Goal: Transaction & Acquisition: Purchase product/service

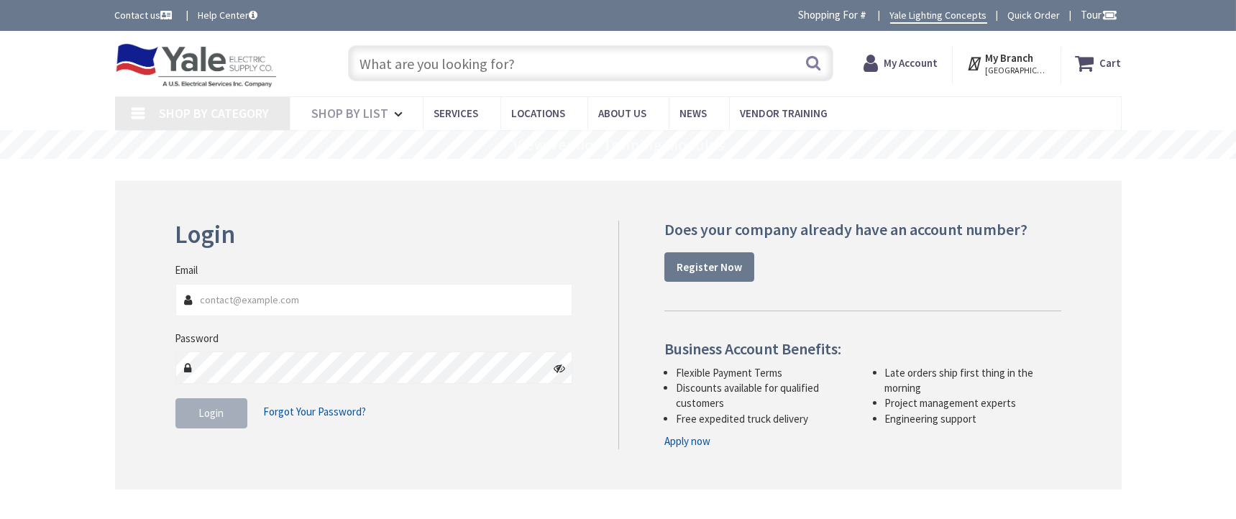
type input "[EMAIL_ADDRESS][DOMAIN_NAME]"
click at [202, 416] on span "Login" at bounding box center [211, 413] width 25 height 14
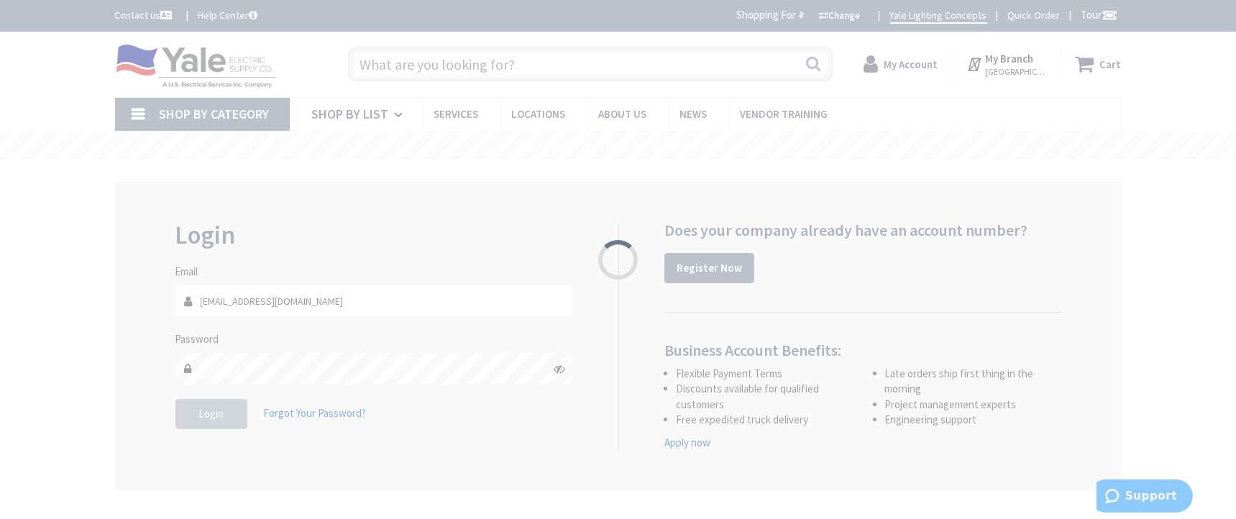
type input "[GEOGRAPHIC_DATA], [GEOGRAPHIC_DATA]"
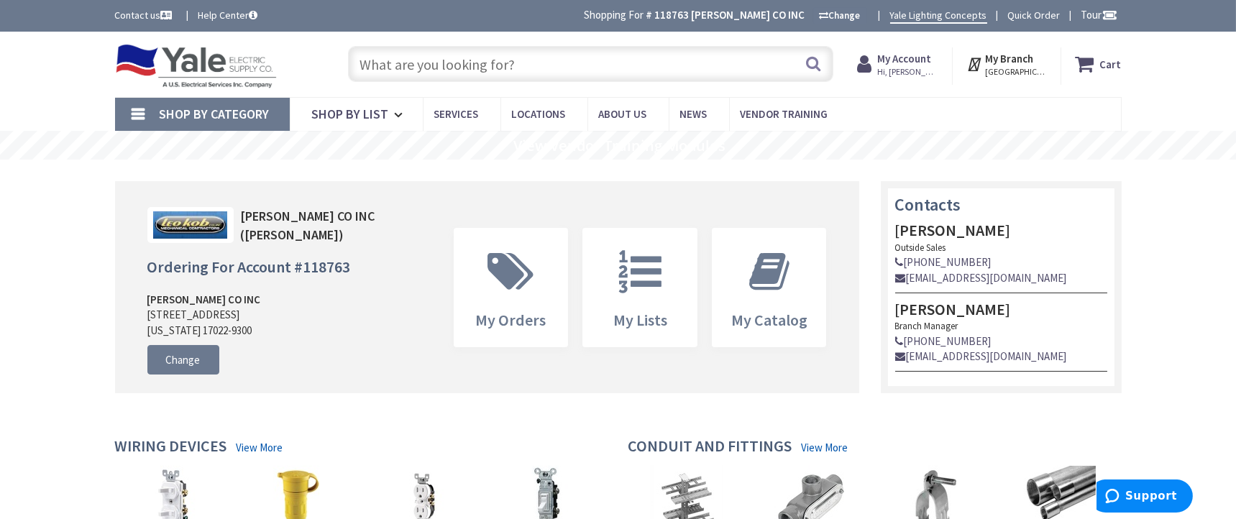
click at [514, 60] on input "text" at bounding box center [590, 64] width 485 height 36
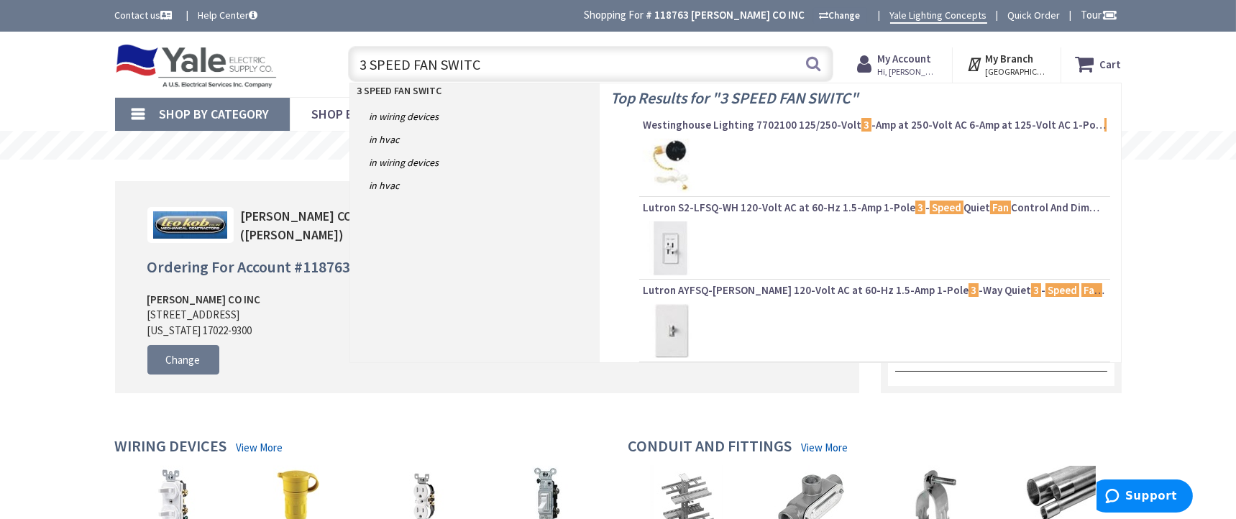
type input "3 SPEED FAN SWITCH"
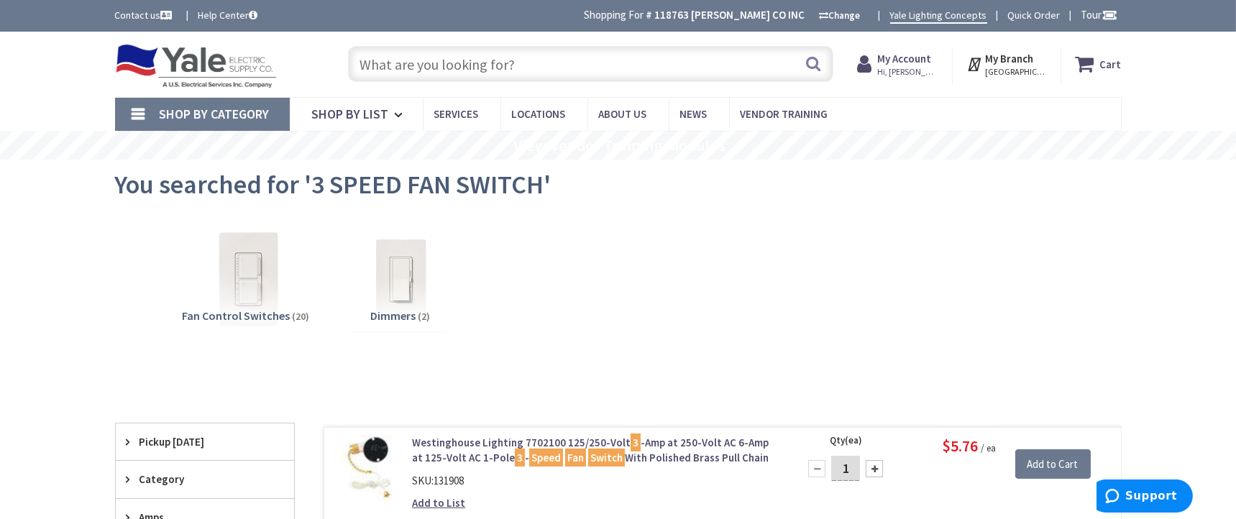
click at [455, 57] on input "text" at bounding box center [590, 64] width 485 height 36
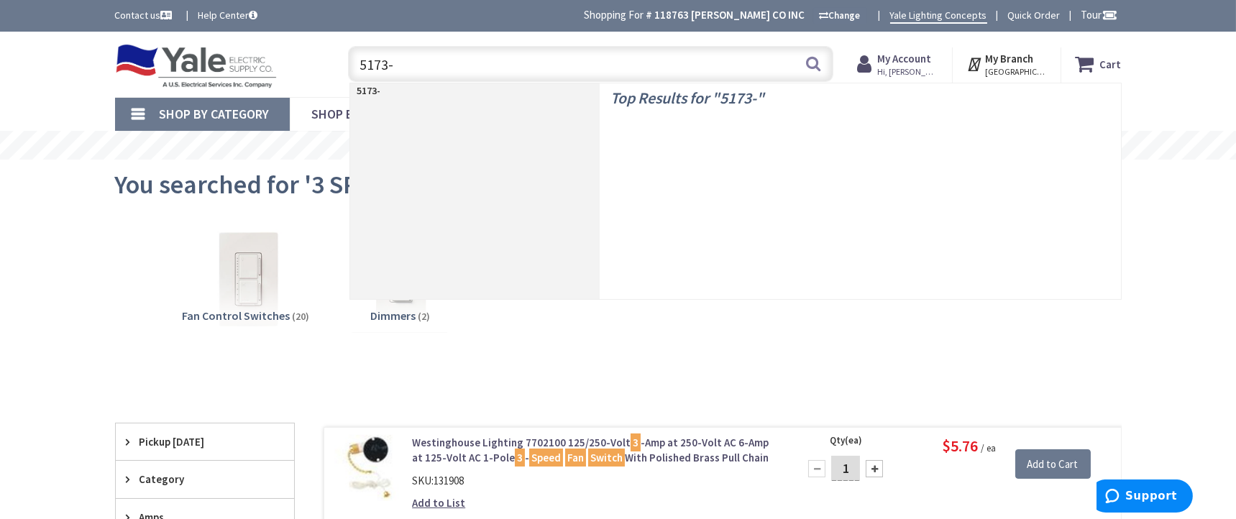
type input "5173-0"
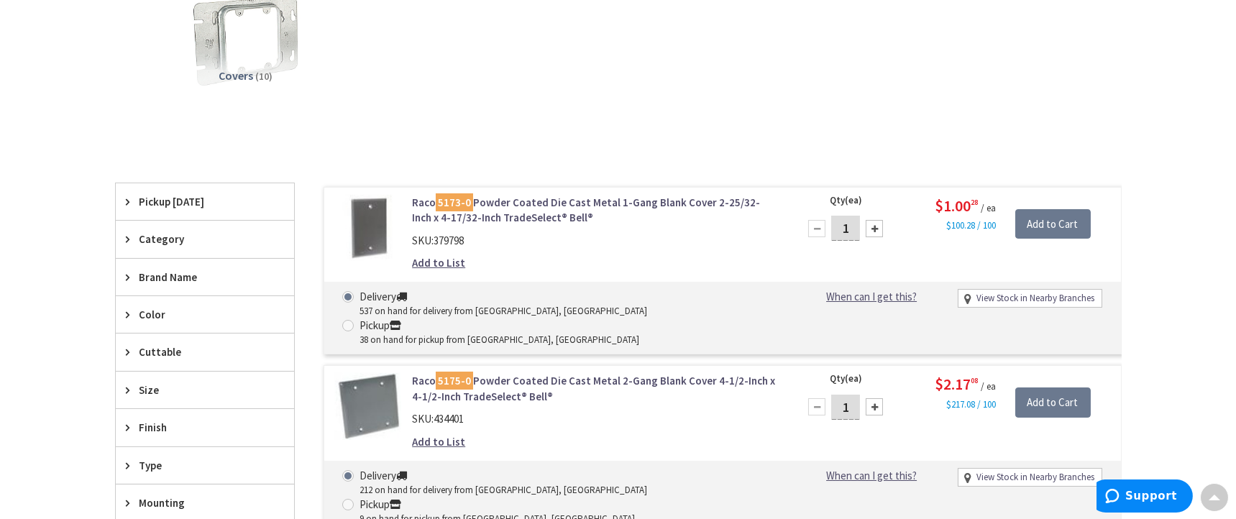
scroll to position [261, 0]
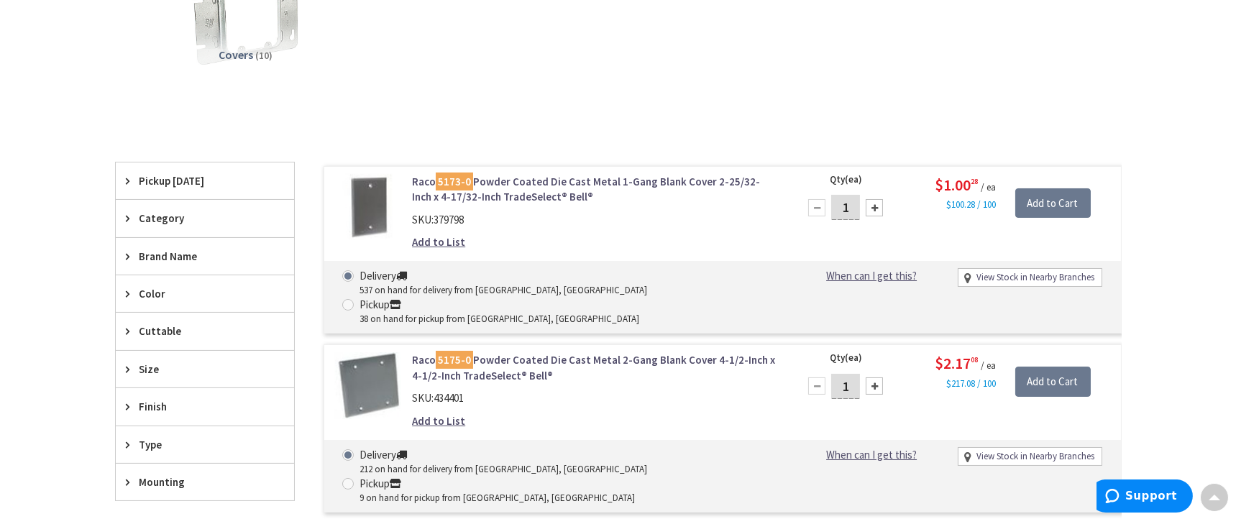
click at [875, 204] on div at bounding box center [874, 207] width 17 height 17
click at [875, 206] on div at bounding box center [874, 207] width 17 height 17
type input "4"
click at [1059, 204] on input "Add to Cart" at bounding box center [1054, 203] width 76 height 30
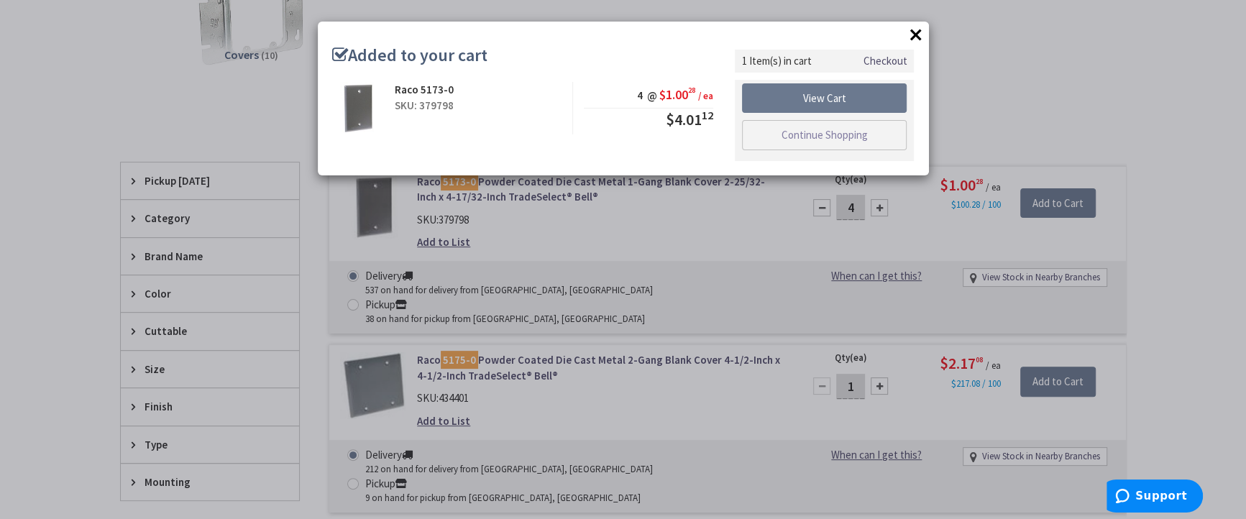
click at [915, 36] on button "×" at bounding box center [917, 35] width 22 height 22
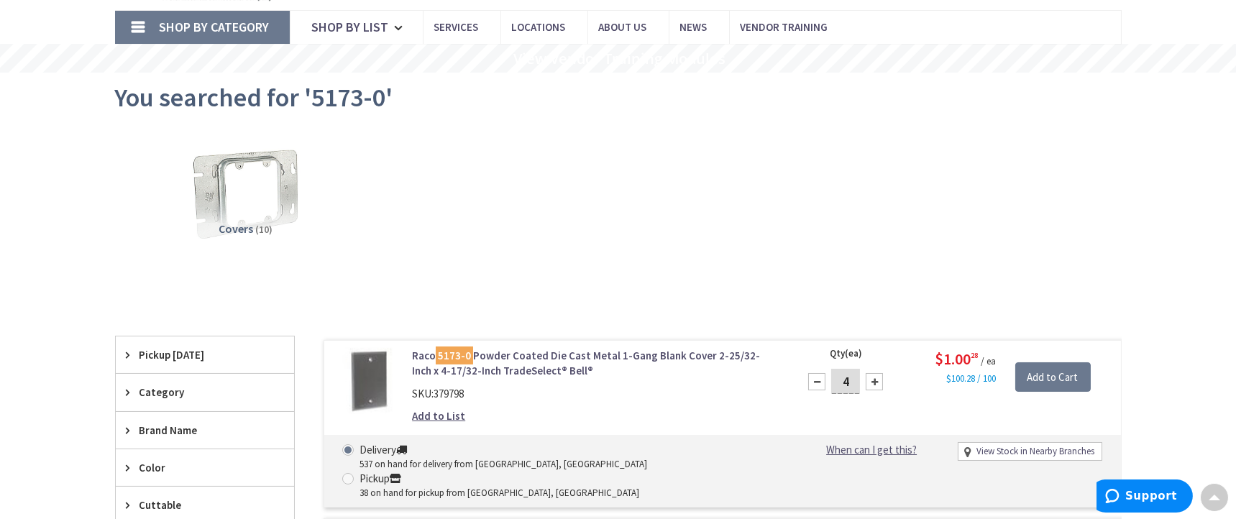
scroll to position [0, 0]
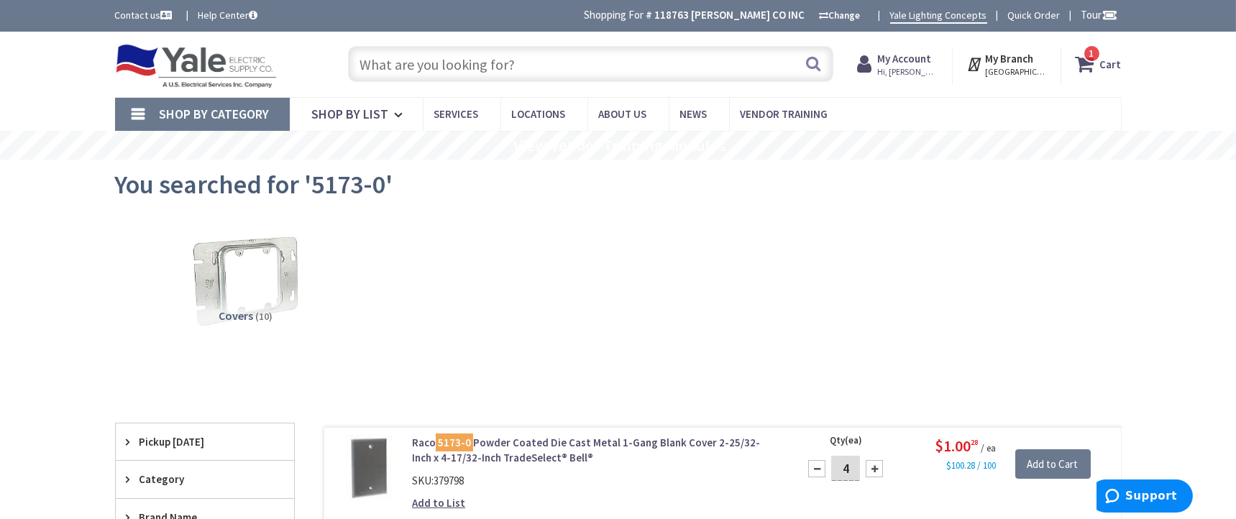
click at [539, 78] on input "text" at bounding box center [590, 64] width 485 height 36
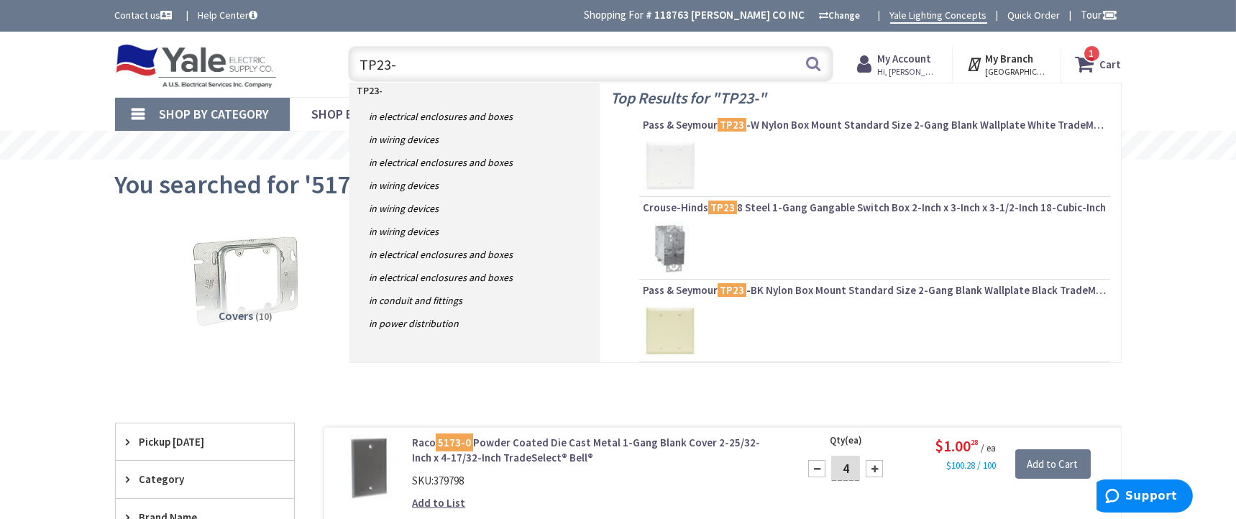
type input "TP23-W"
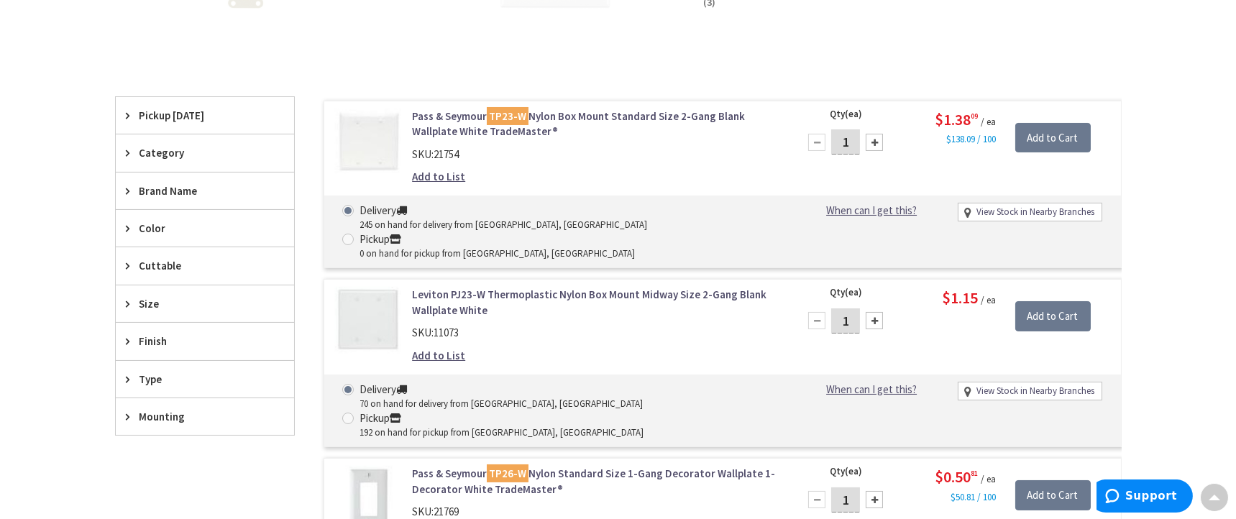
scroll to position [327, 0]
click at [875, 140] on div at bounding box center [874, 141] width 17 height 17
type input "4"
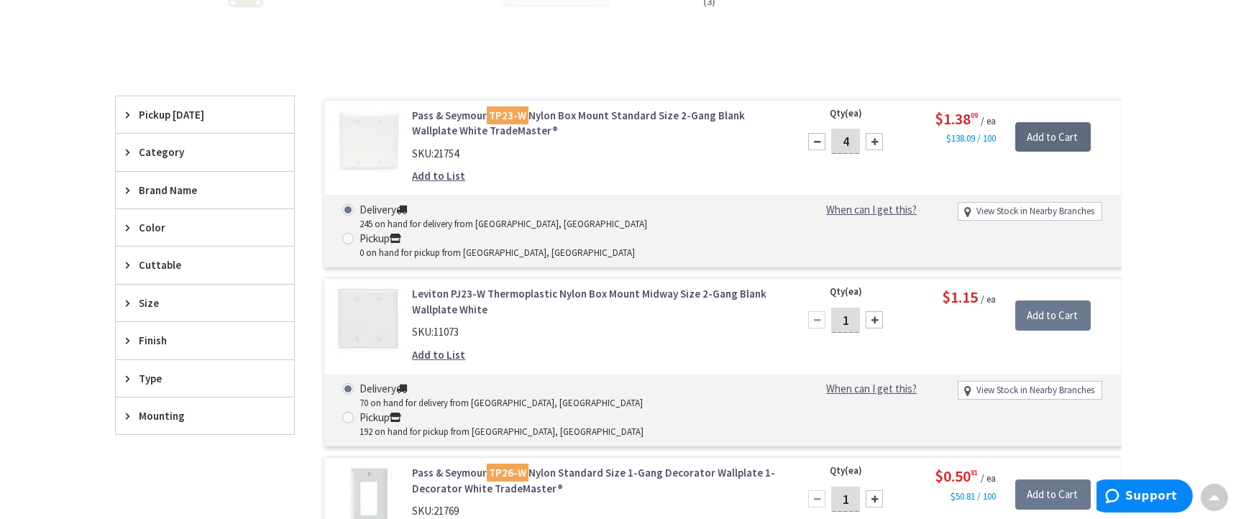
click at [1052, 137] on input "Add to Cart" at bounding box center [1054, 137] width 76 height 30
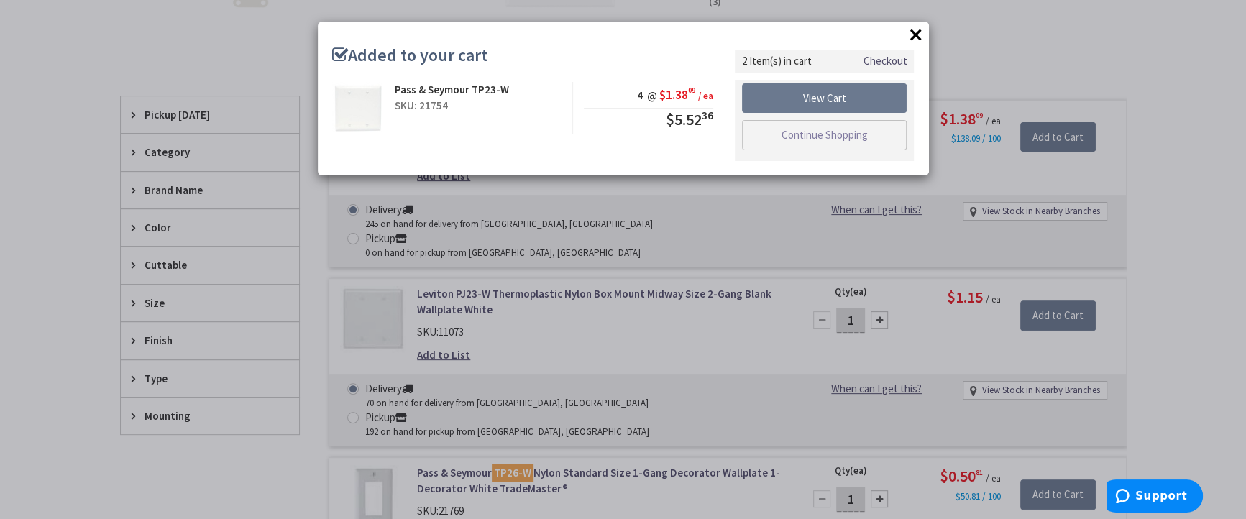
click at [916, 35] on button "×" at bounding box center [917, 35] width 22 height 22
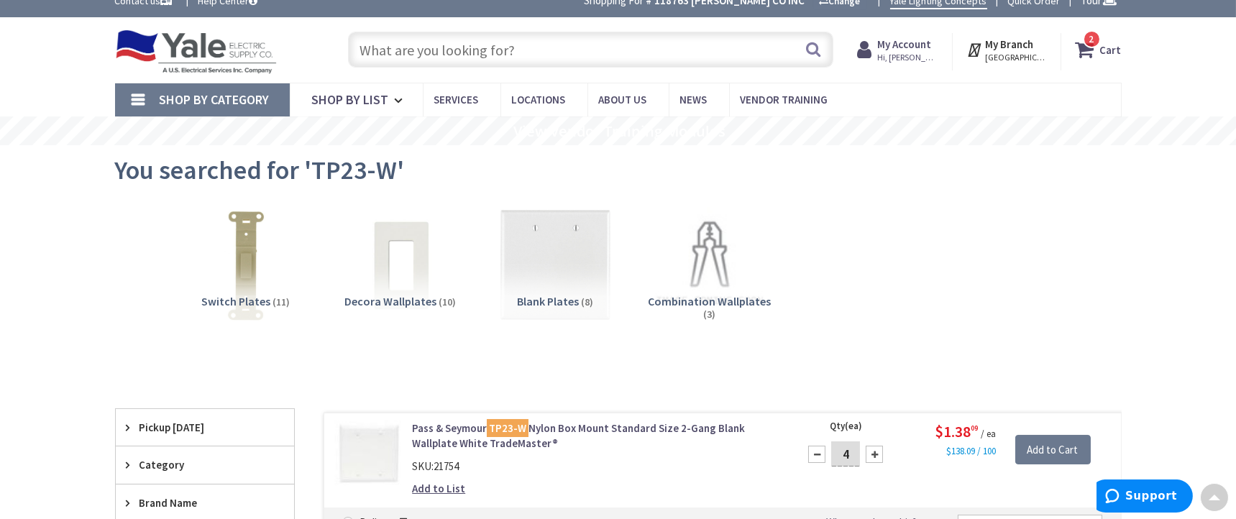
scroll to position [0, 0]
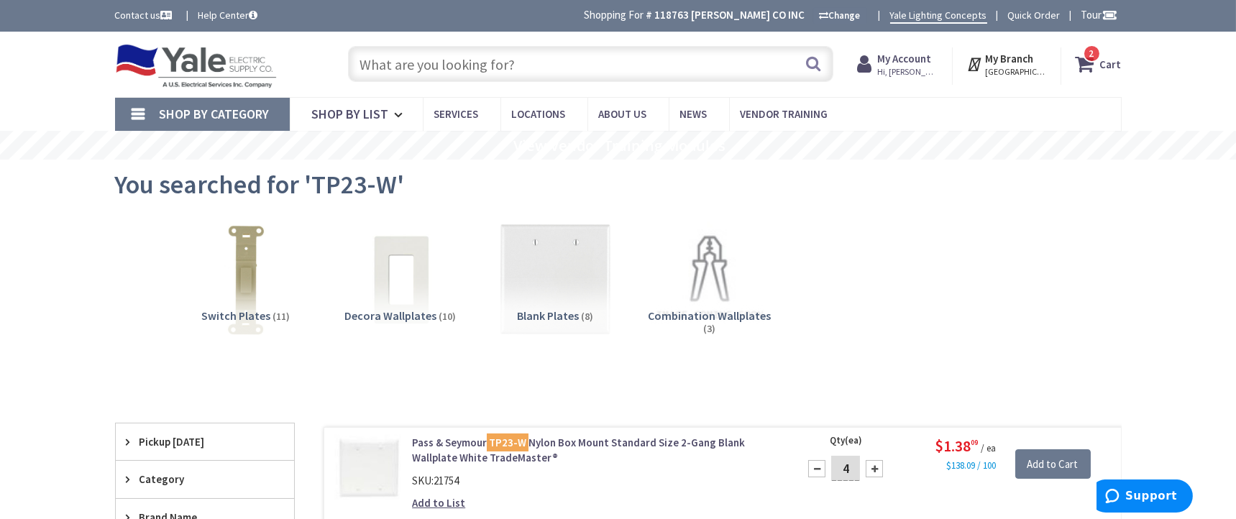
click at [1093, 53] on span "2" at bounding box center [1092, 53] width 5 height 12
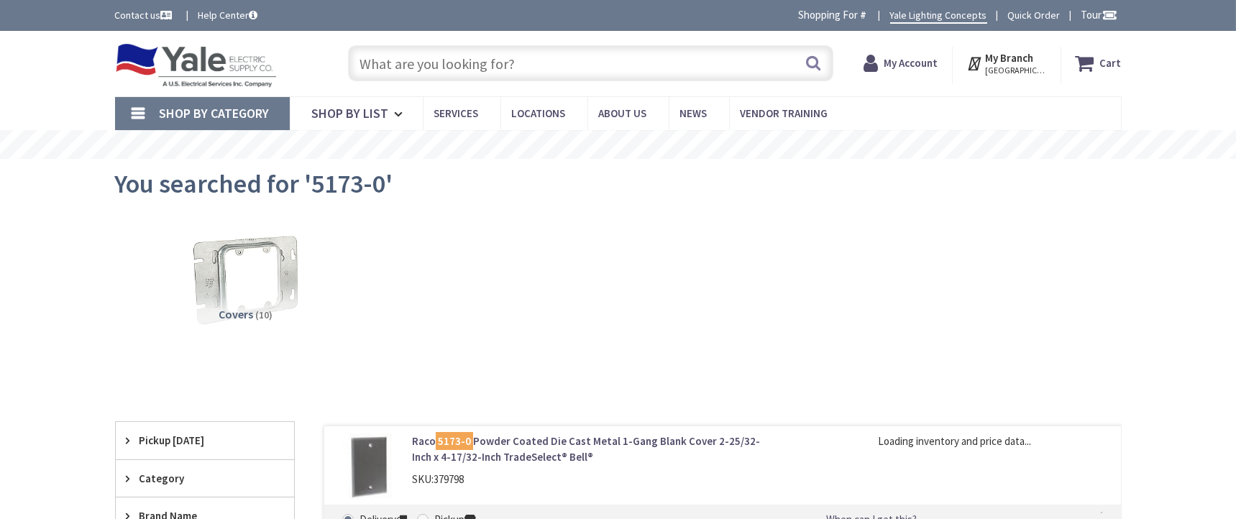
scroll to position [872, 0]
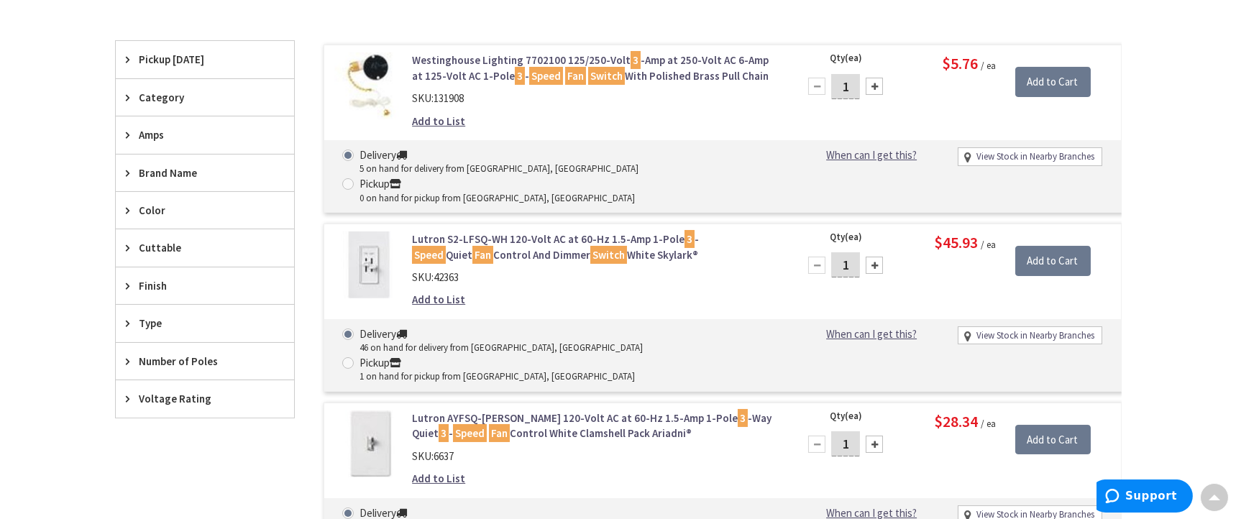
scroll to position [284, 0]
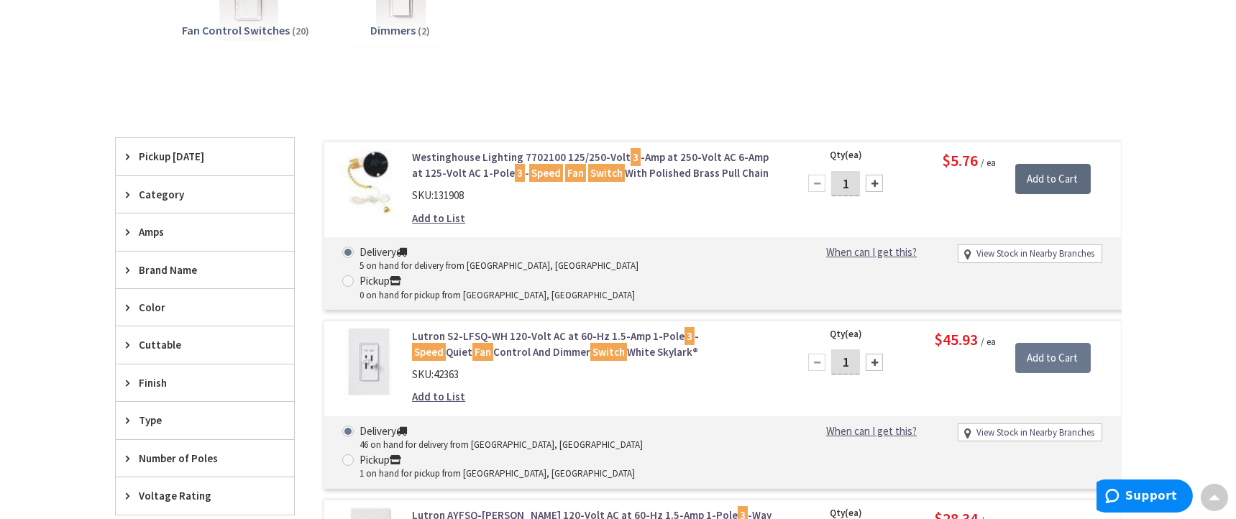
click at [1039, 177] on input "Add to Cart" at bounding box center [1054, 179] width 76 height 30
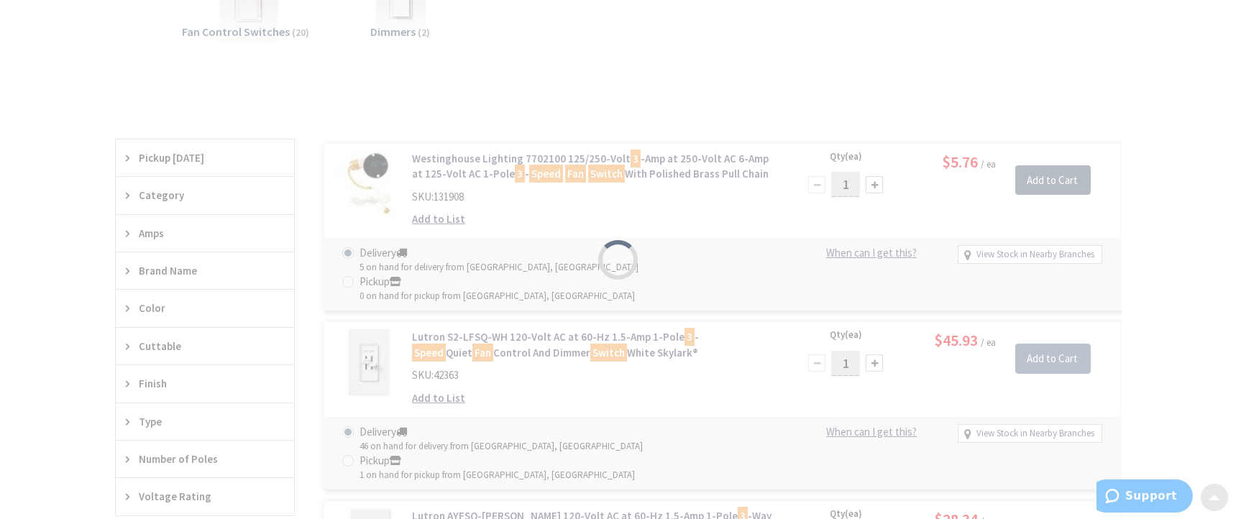
scroll to position [285, 0]
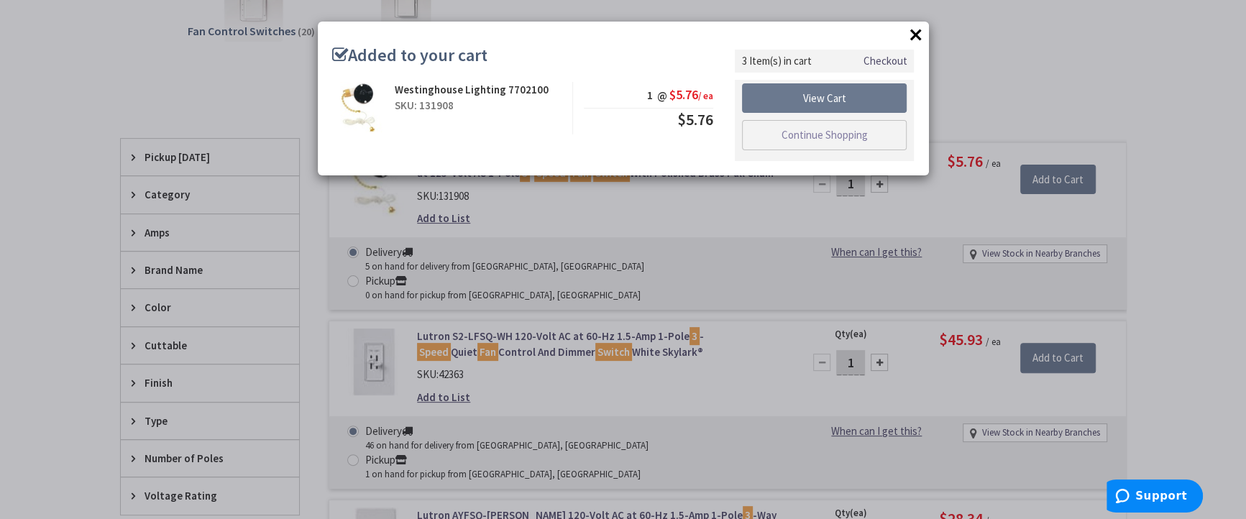
click at [918, 36] on button "×" at bounding box center [917, 35] width 22 height 22
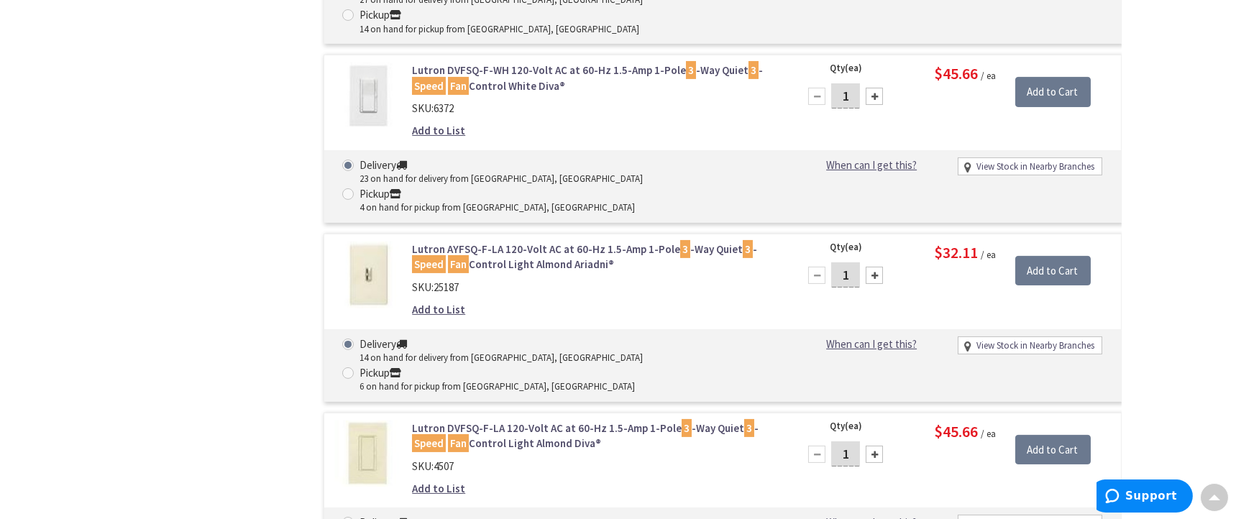
scroll to position [350, 0]
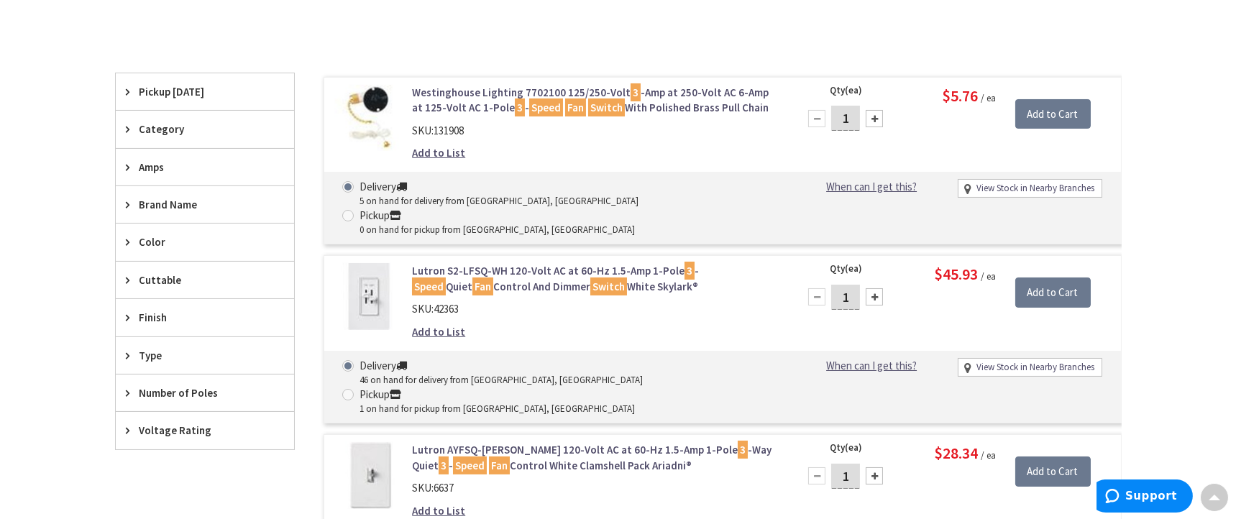
click at [589, 86] on link "Westinghouse Lighting 7702100 125/250-Volt 3 -Amp at 250-Volt AC 6-Amp at 125-V…" at bounding box center [595, 100] width 366 height 31
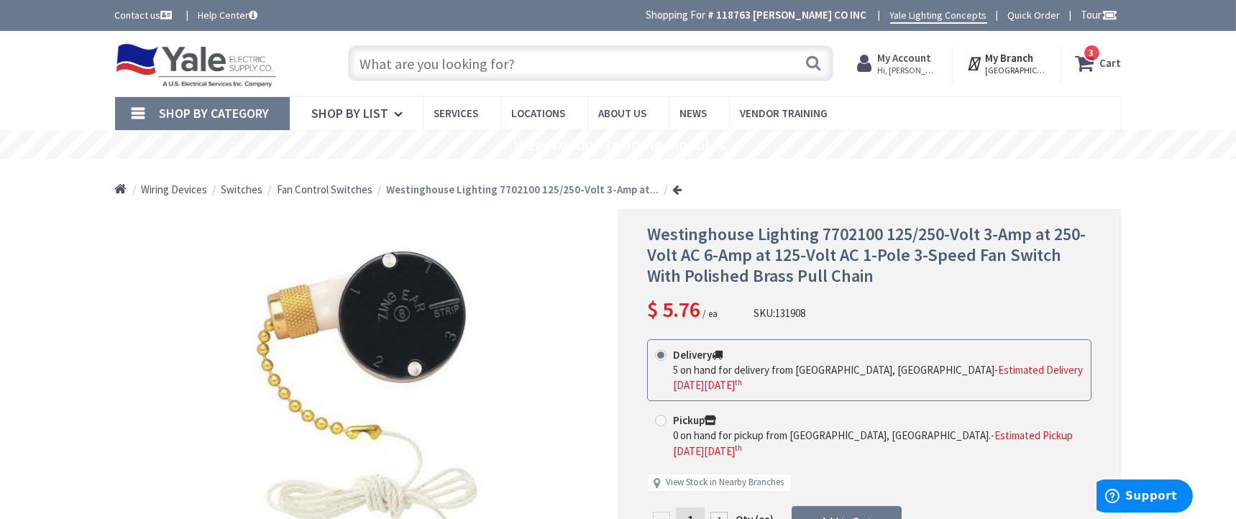
click at [1089, 58] on span "3 3 items" at bounding box center [1092, 53] width 18 height 18
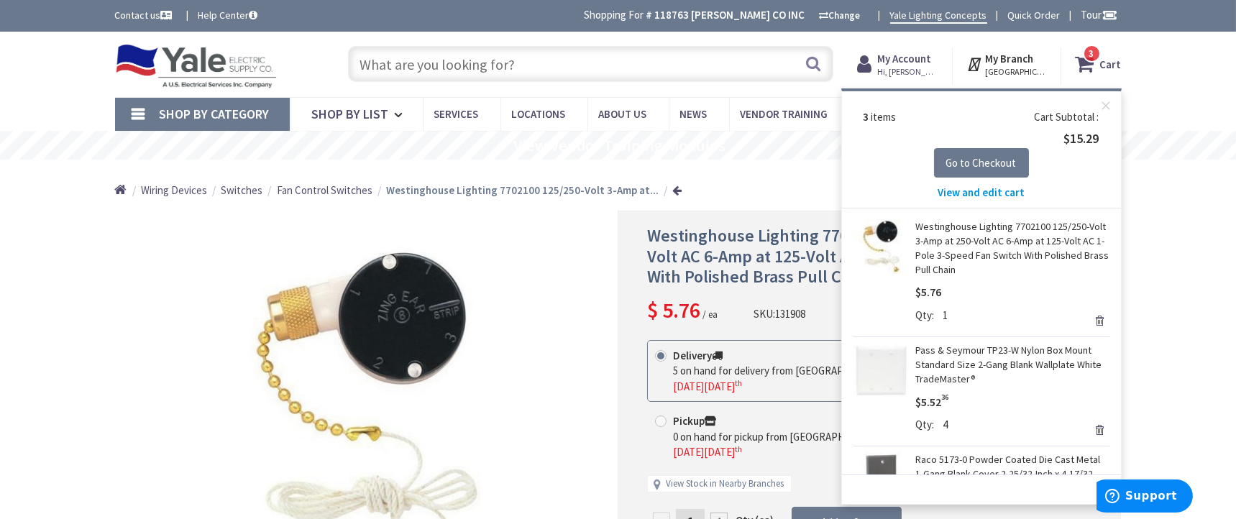
click at [982, 191] on span "View and edit cart" at bounding box center [981, 193] width 87 height 14
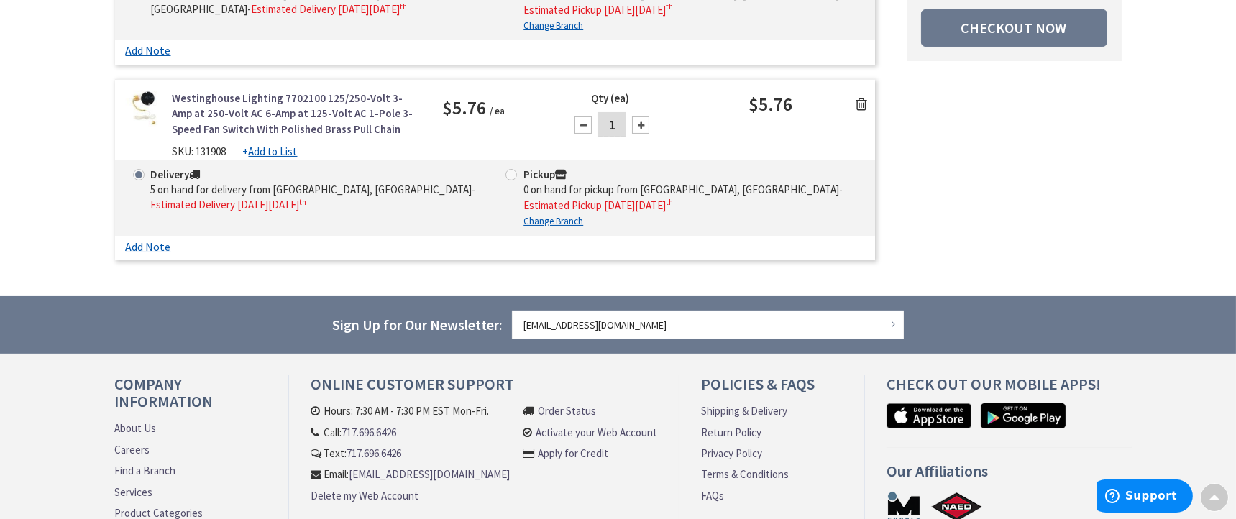
scroll to position [714, 0]
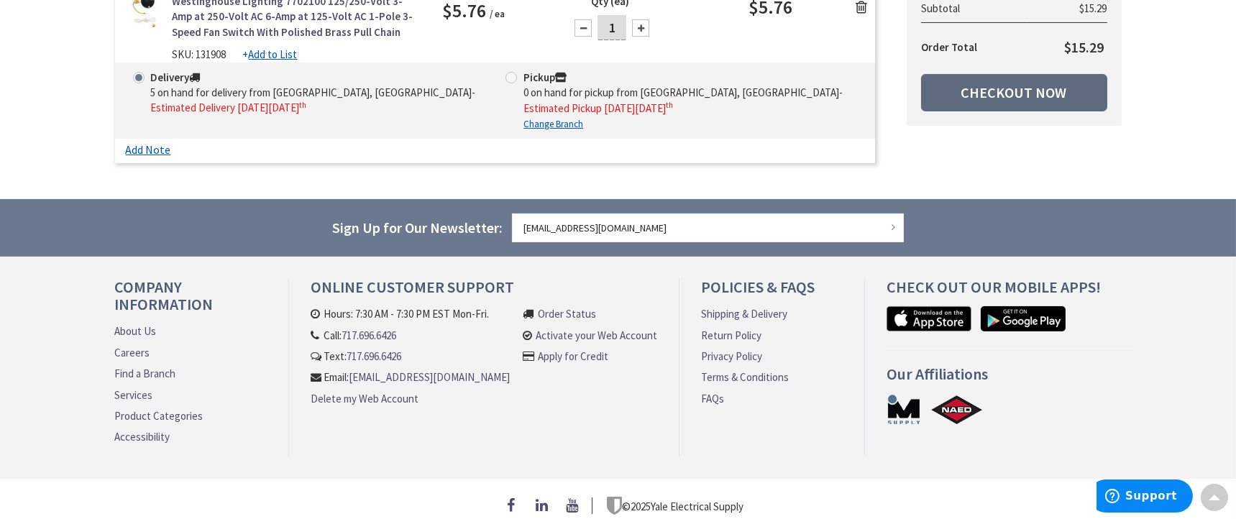
click at [995, 97] on link "Checkout Now" at bounding box center [1014, 92] width 186 height 37
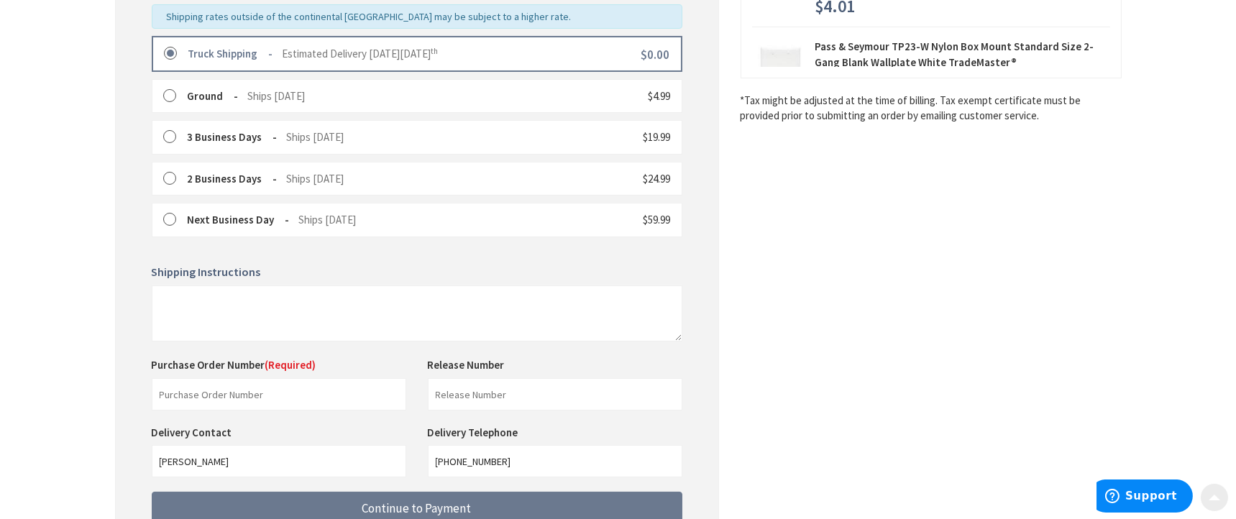
scroll to position [502, 0]
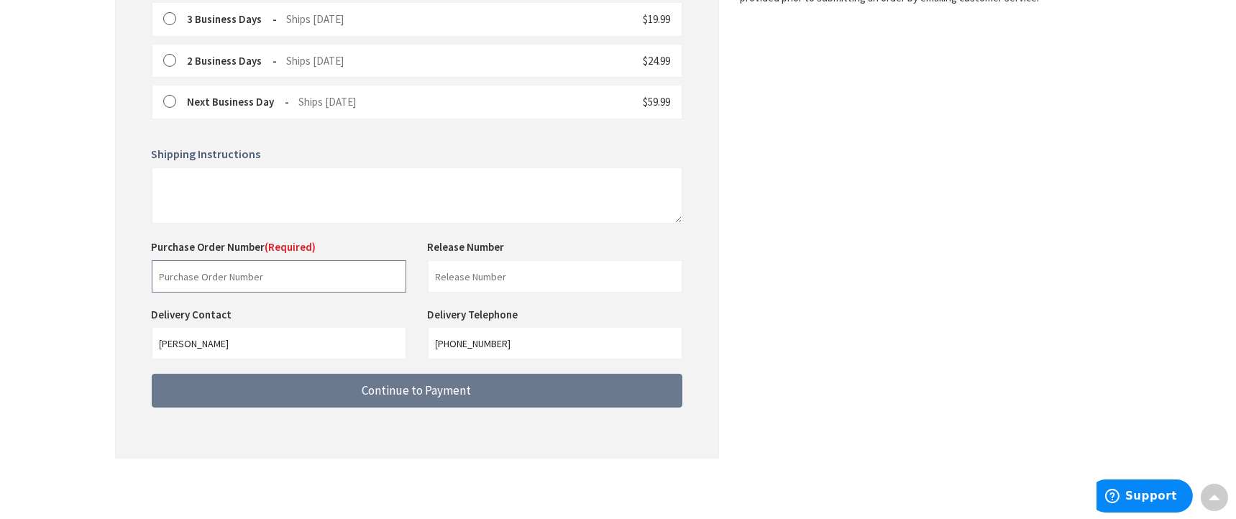
click at [202, 275] on input "text" at bounding box center [279, 276] width 255 height 32
type input "141177"
click at [549, 273] on input "text" at bounding box center [555, 276] width 255 height 32
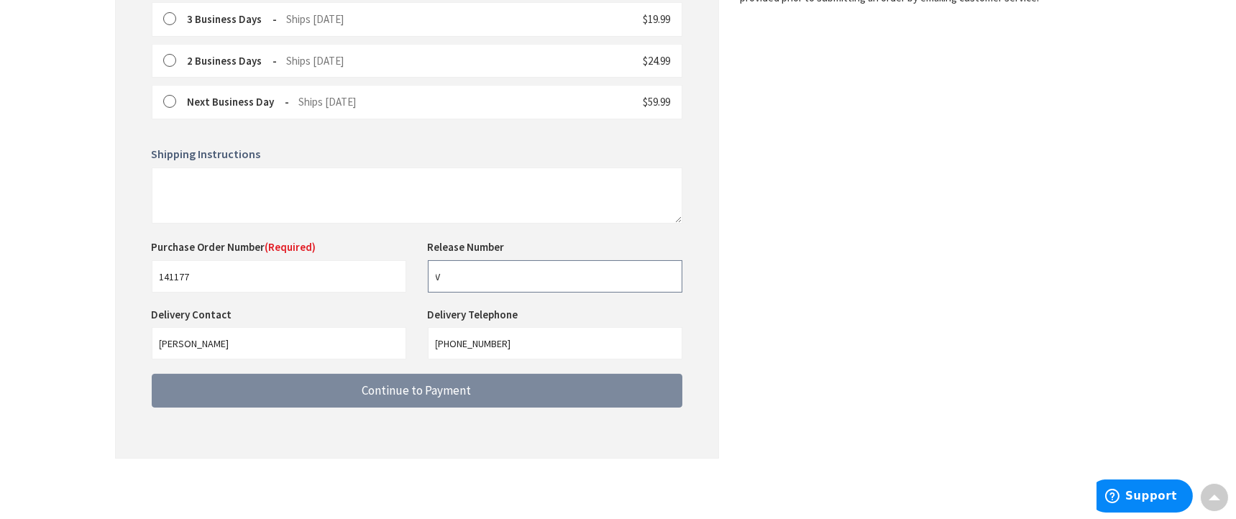
type input "V"
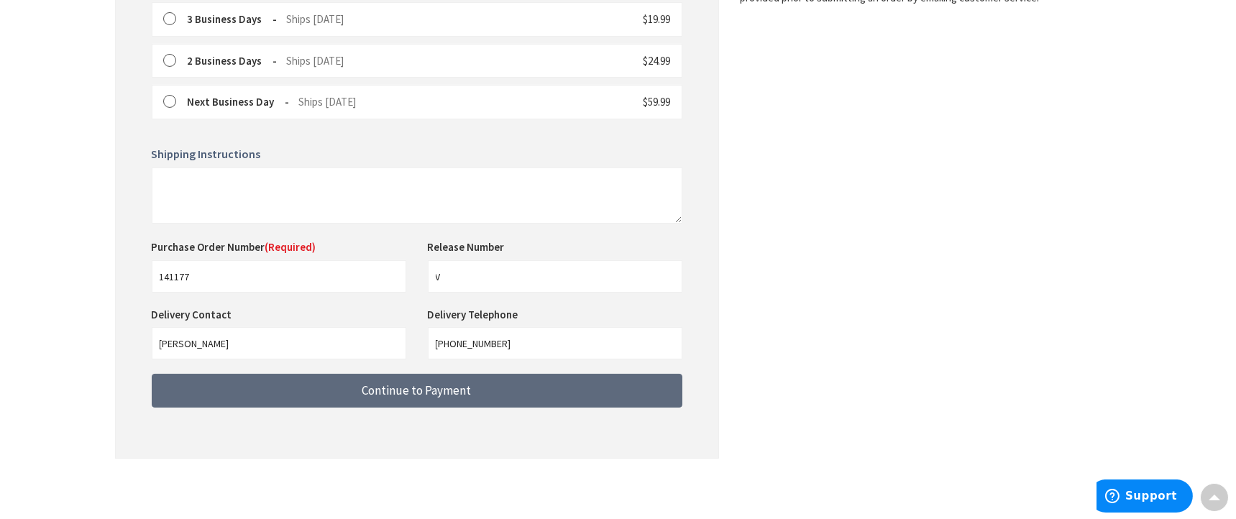
click at [433, 393] on span "Continue to Payment" at bounding box center [416, 391] width 109 height 16
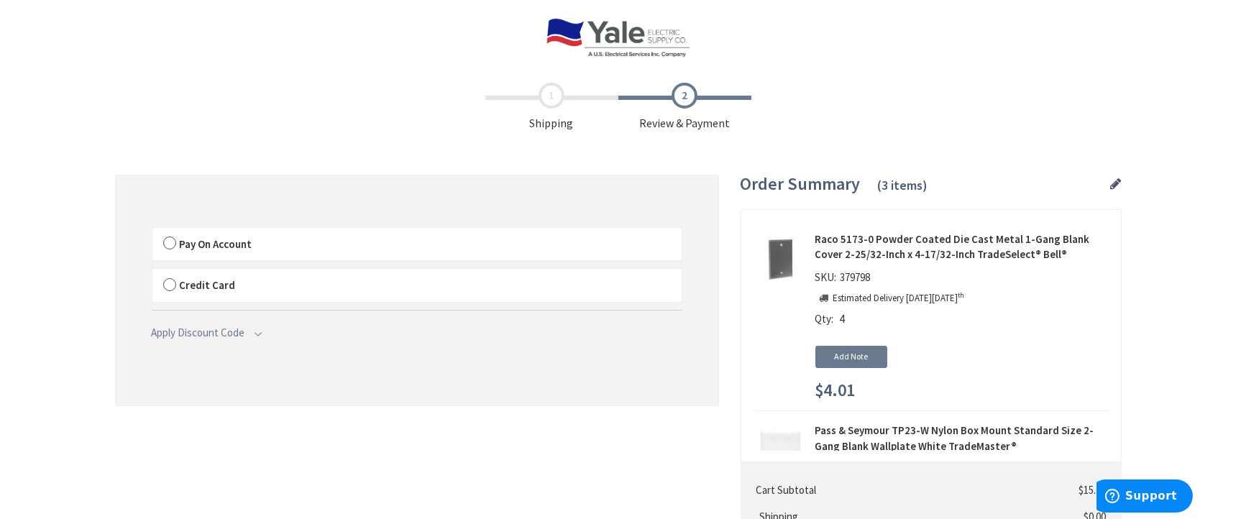
click at [165, 242] on label "Pay On Account" at bounding box center [416, 244] width 529 height 33
click at [152, 231] on input "Pay On Account" at bounding box center [152, 231] width 0 height 0
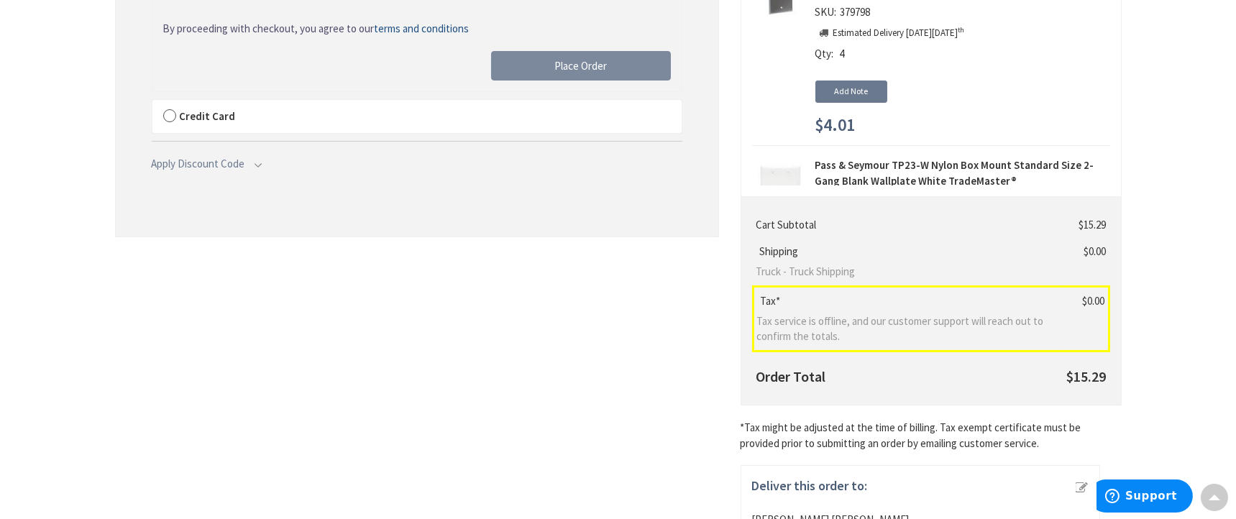
scroll to position [230, 0]
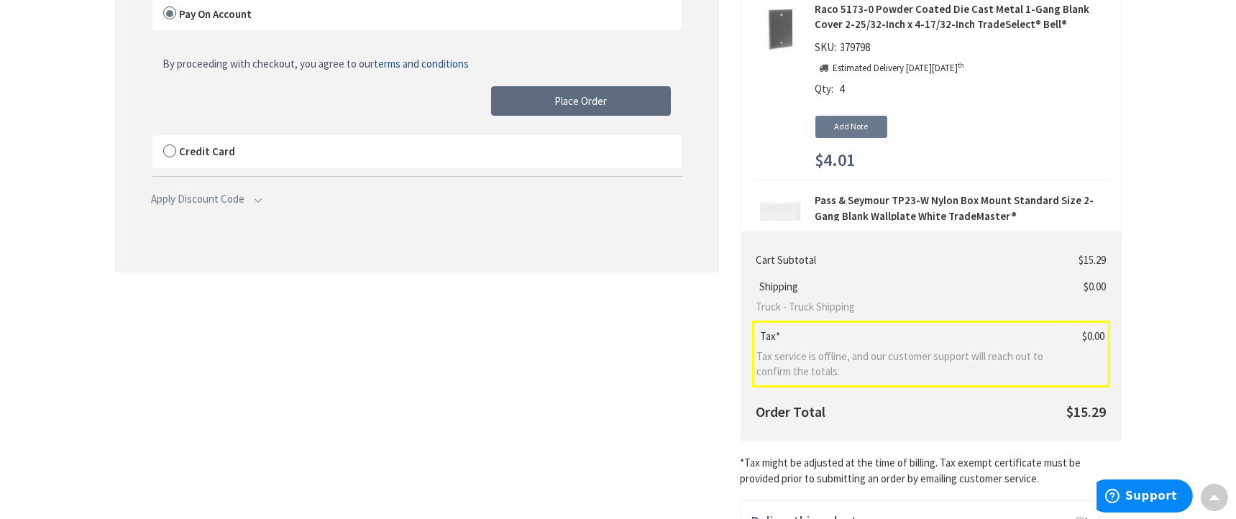
click at [565, 106] on span "Place Order" at bounding box center [581, 101] width 53 height 14
